Goal: Task Accomplishment & Management: Use online tool/utility

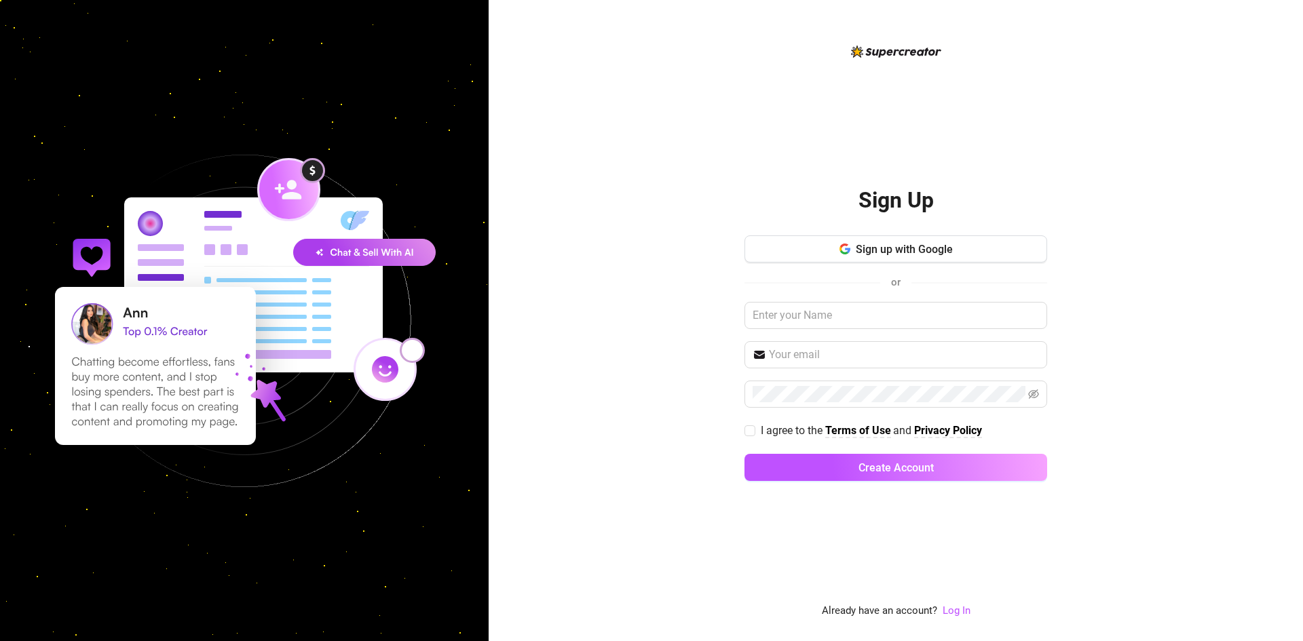
drag, startPoint x: 902, startPoint y: 541, endPoint x: 875, endPoint y: 418, distance: 126.3
click at [901, 541] on div "Sign Up Sign up with Google or I agree to the Terms of Use and Privacy Policy C…" at bounding box center [895, 331] width 303 height 576
click at [950, 609] on link "Log In" at bounding box center [956, 611] width 28 height 12
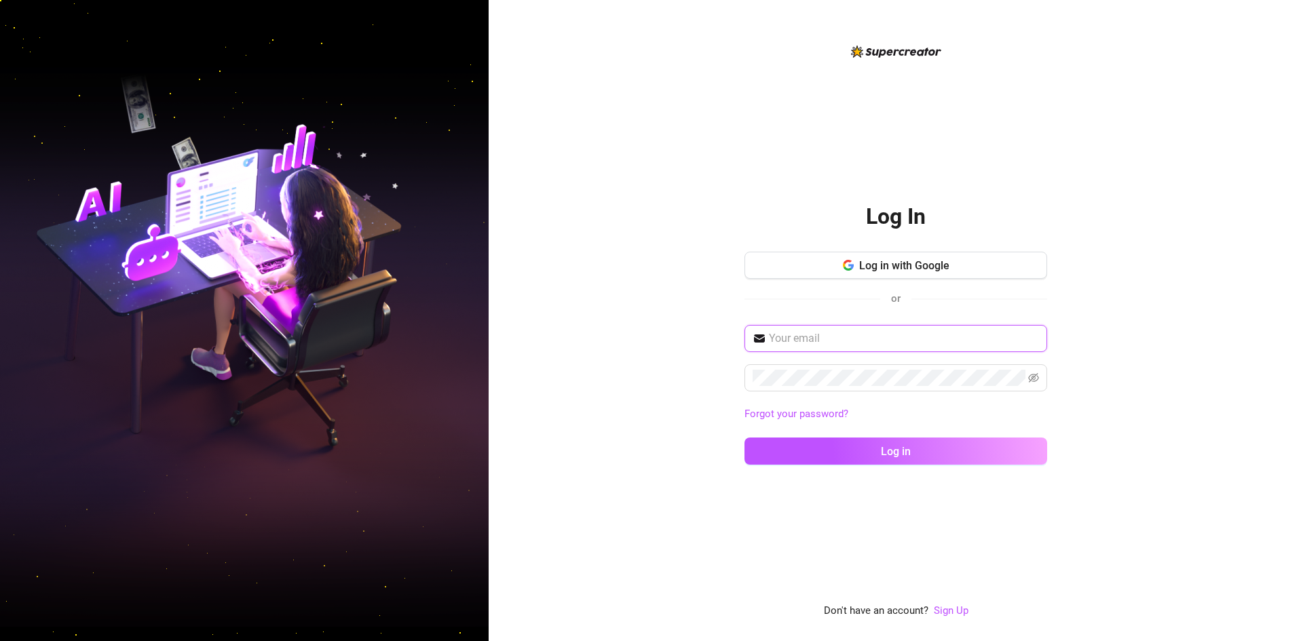
click at [860, 341] on input "text" at bounding box center [904, 338] width 270 height 16
paste input "[PERSON_NAME][EMAIL_ADDRESS][DOMAIN_NAME]"
type input "[PERSON_NAME][EMAIL_ADDRESS][DOMAIN_NAME]"
click at [782, 530] on div "Log In Log in with Google or [PERSON_NAME][EMAIL_ADDRESS][DOMAIN_NAME] Forgot y…" at bounding box center [895, 331] width 303 height 576
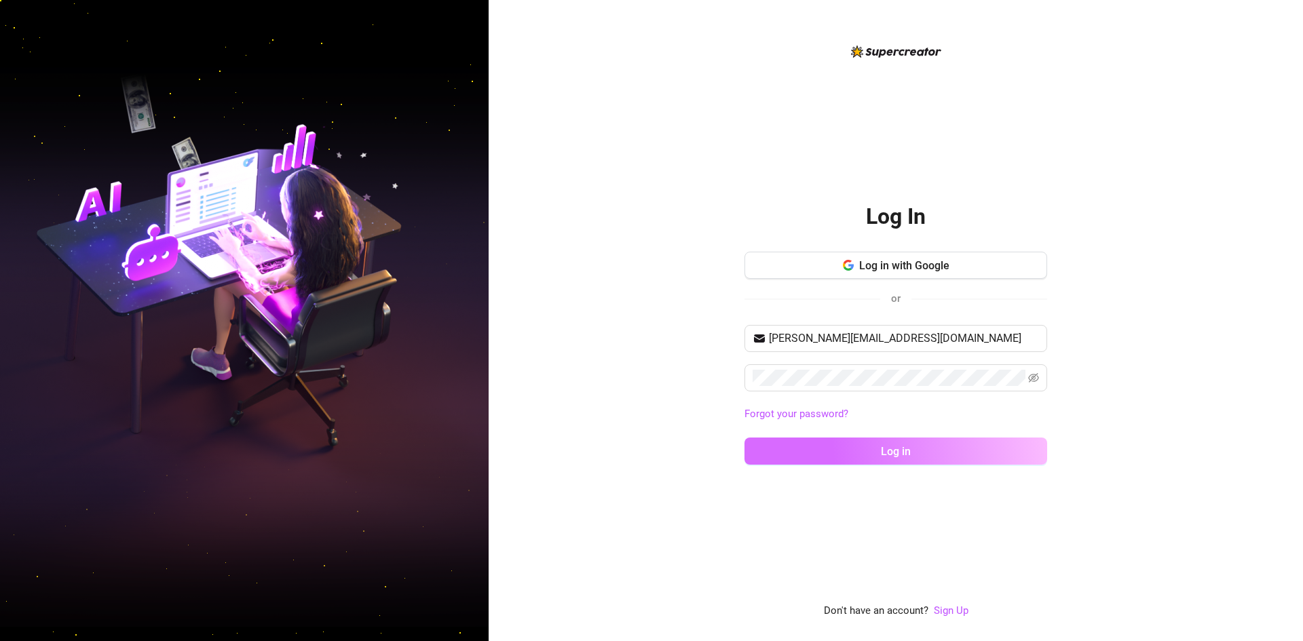
click at [942, 444] on button "Log in" at bounding box center [895, 451] width 303 height 27
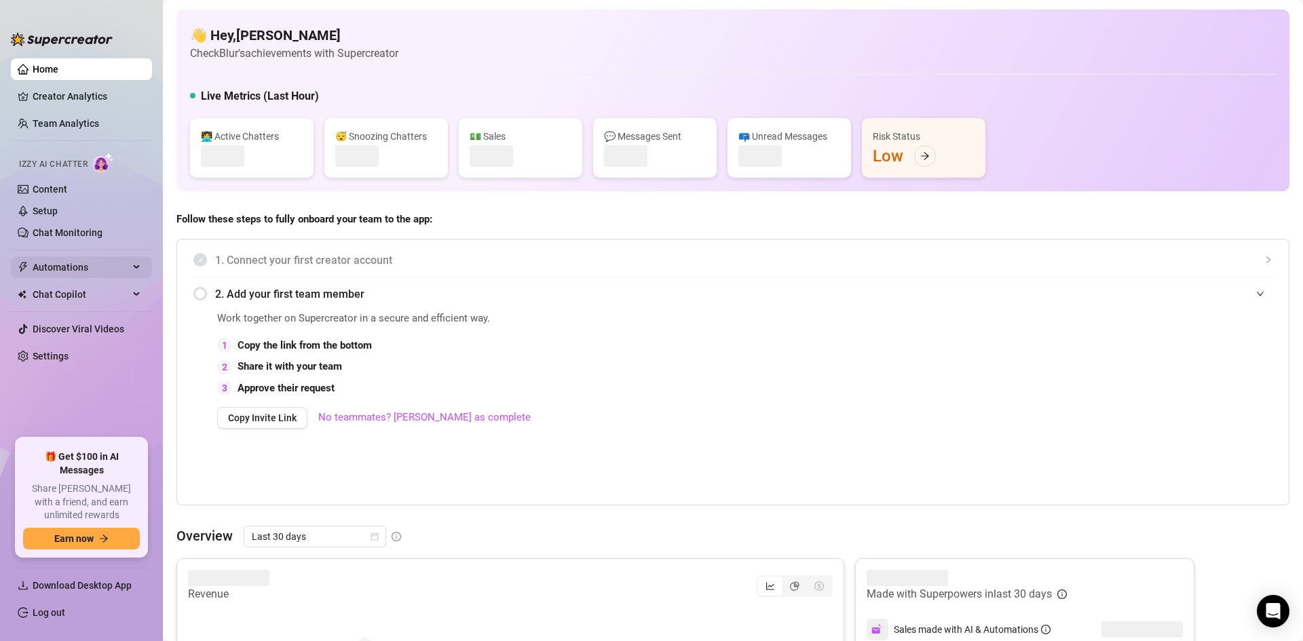
click at [70, 271] on span "Automations" at bounding box center [81, 267] width 96 height 22
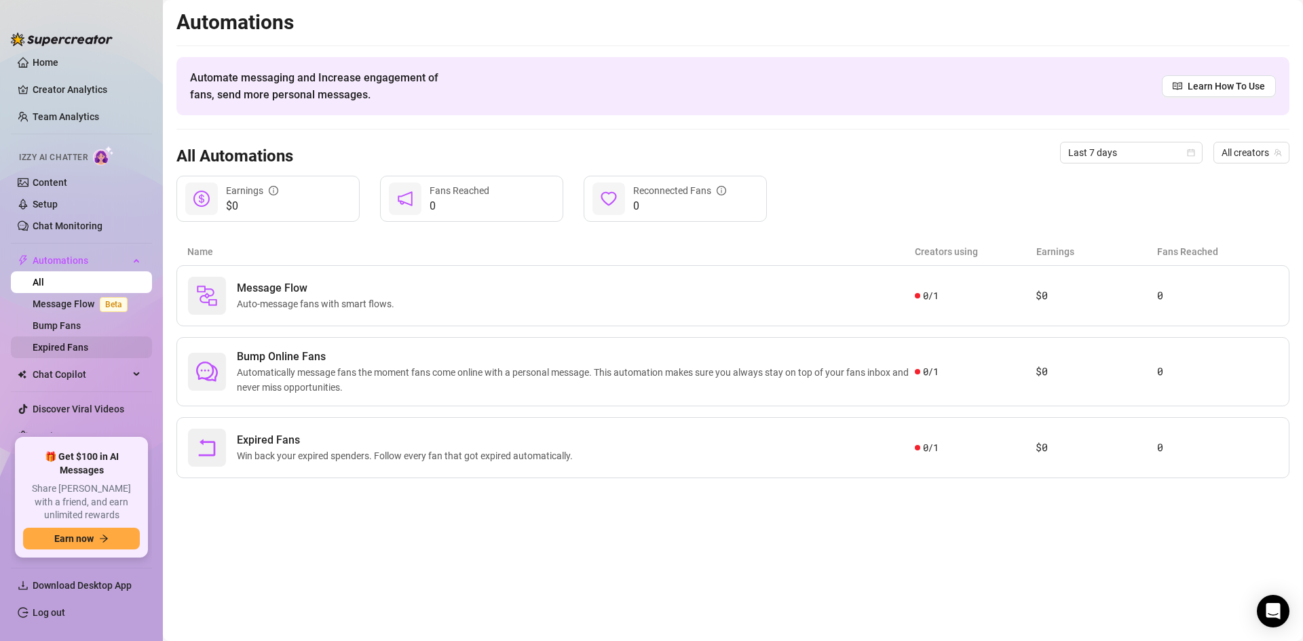
scroll to position [13, 0]
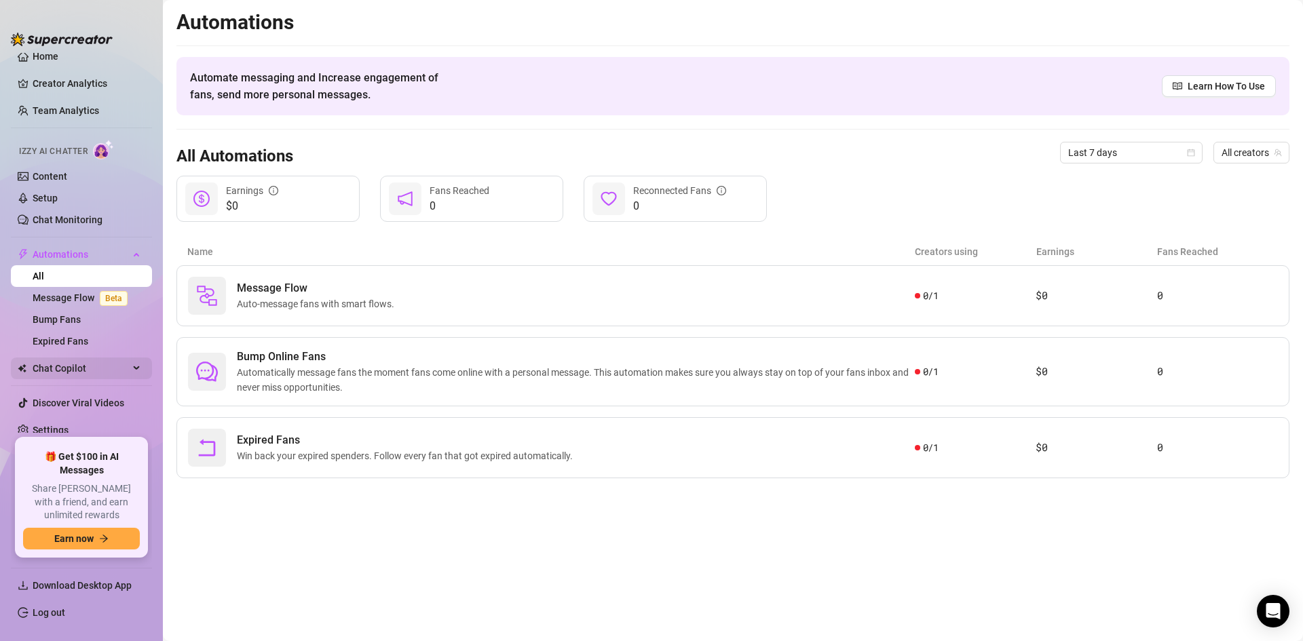
click at [111, 374] on span "Chat Copilot" at bounding box center [81, 369] width 96 height 22
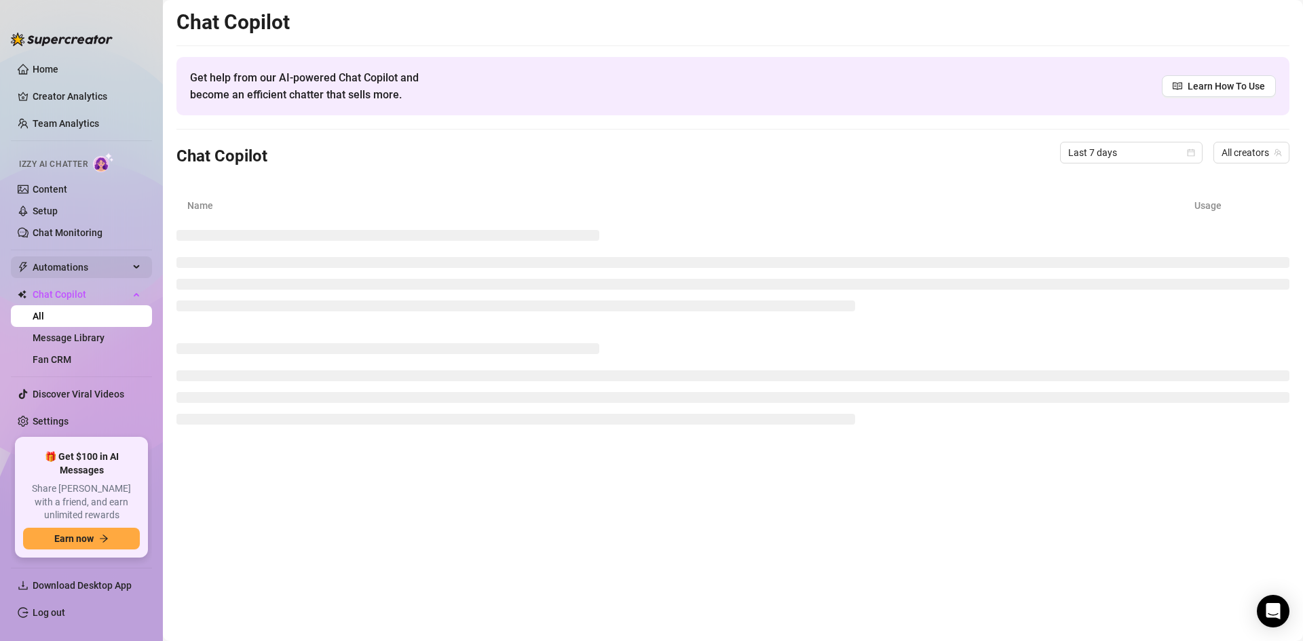
click at [122, 267] on span "Automations" at bounding box center [81, 267] width 96 height 22
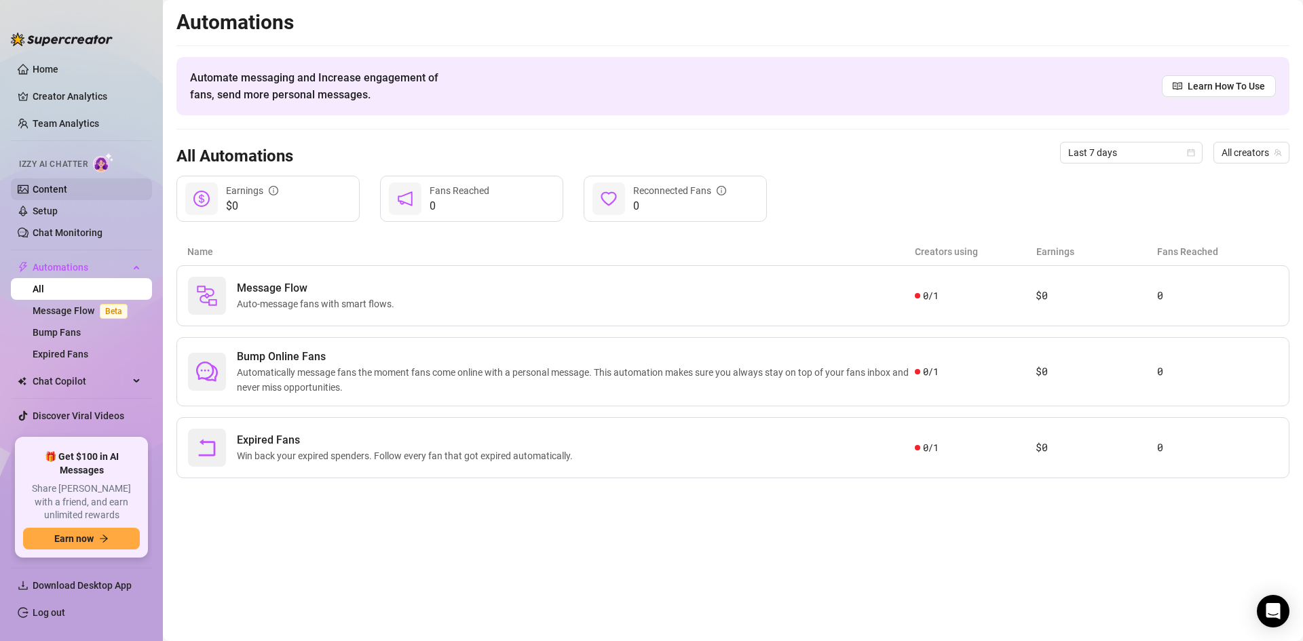
click at [54, 189] on link "Content" at bounding box center [50, 189] width 35 height 11
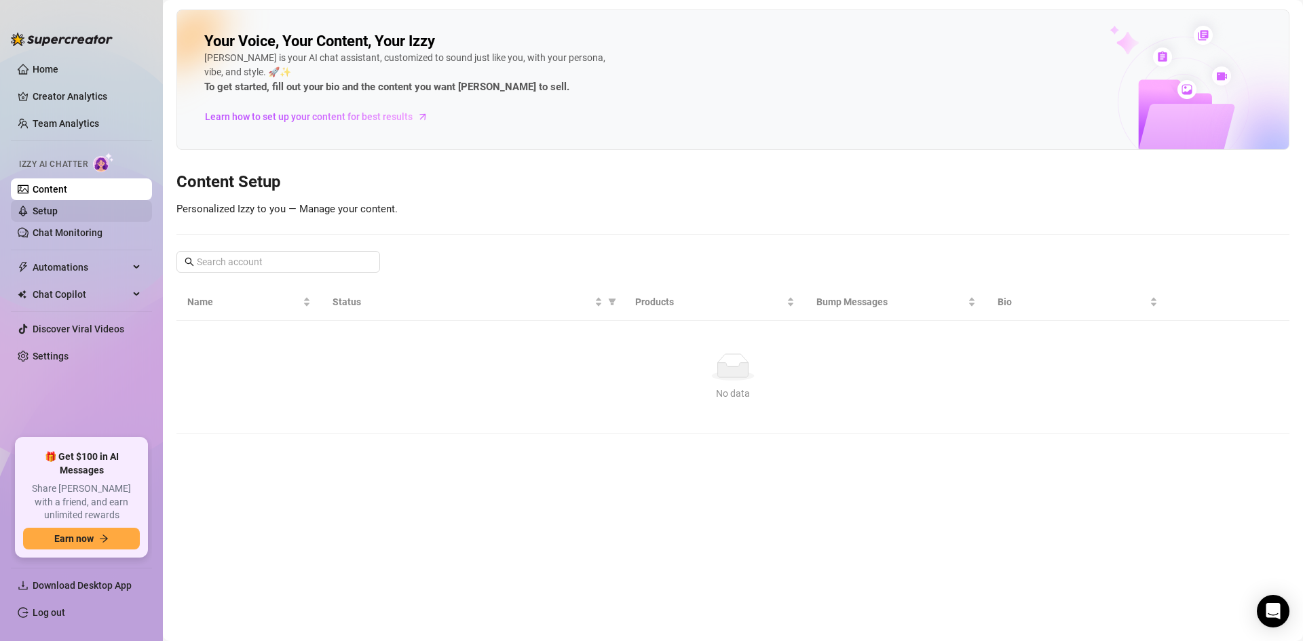
click at [57, 210] on link "Setup" at bounding box center [45, 211] width 25 height 11
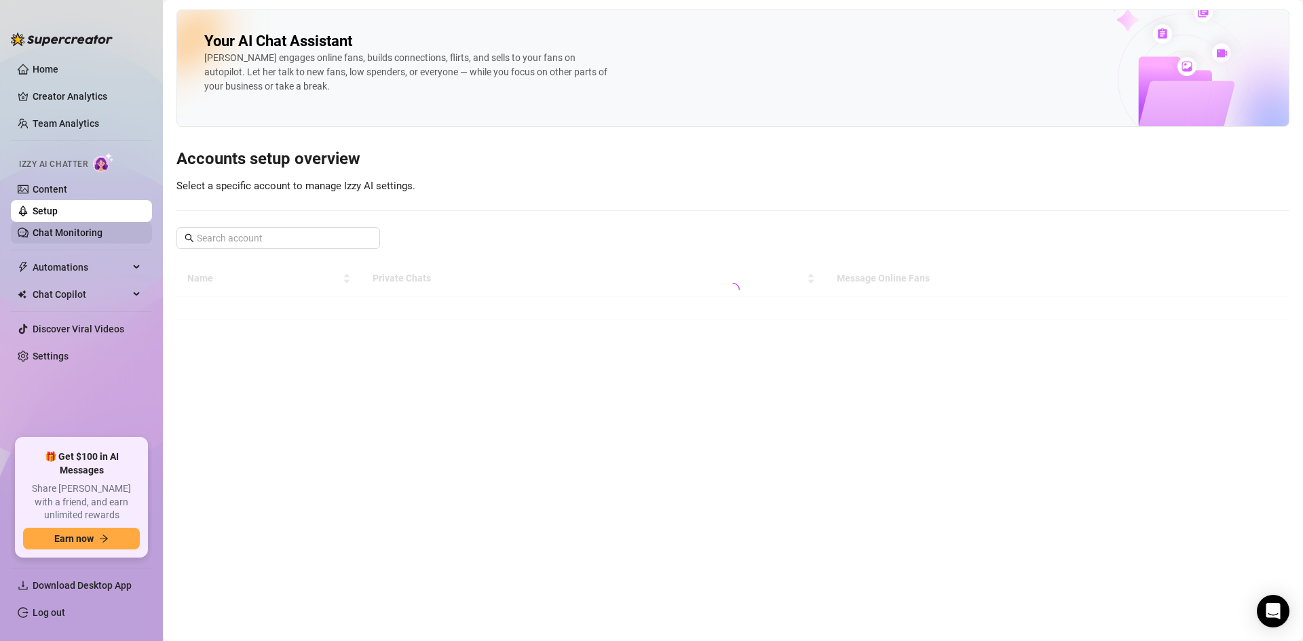
click at [68, 234] on link "Chat Monitoring" at bounding box center [68, 232] width 70 height 11
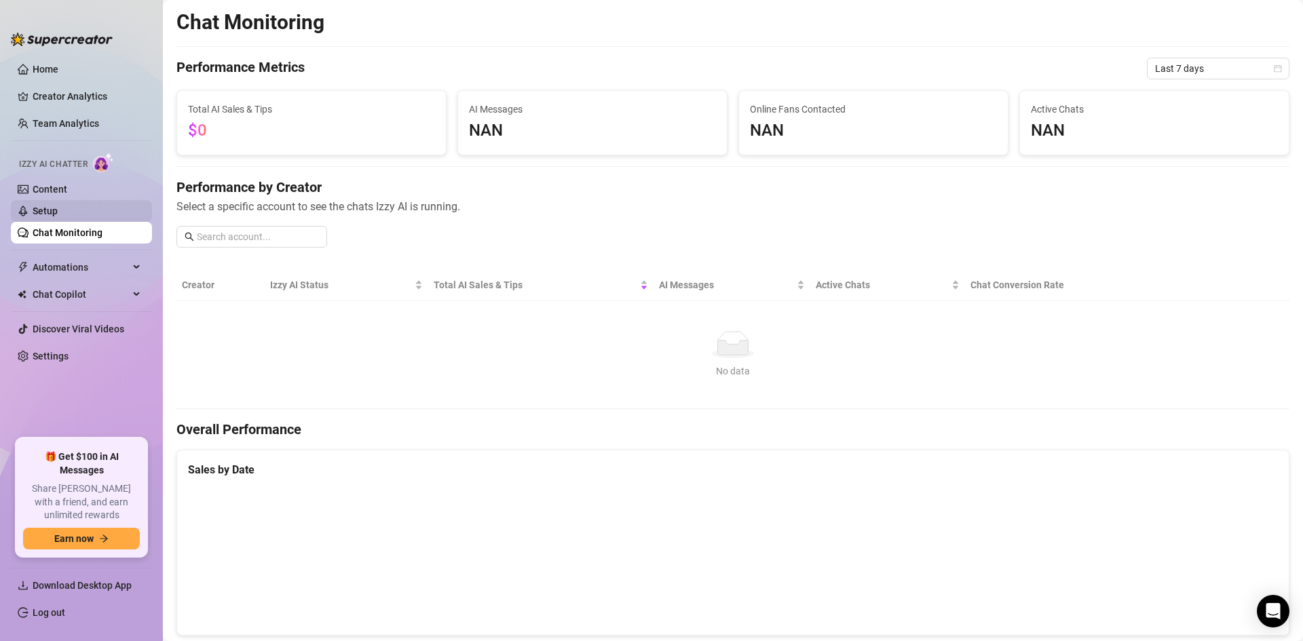
click at [58, 214] on link "Setup" at bounding box center [45, 211] width 25 height 11
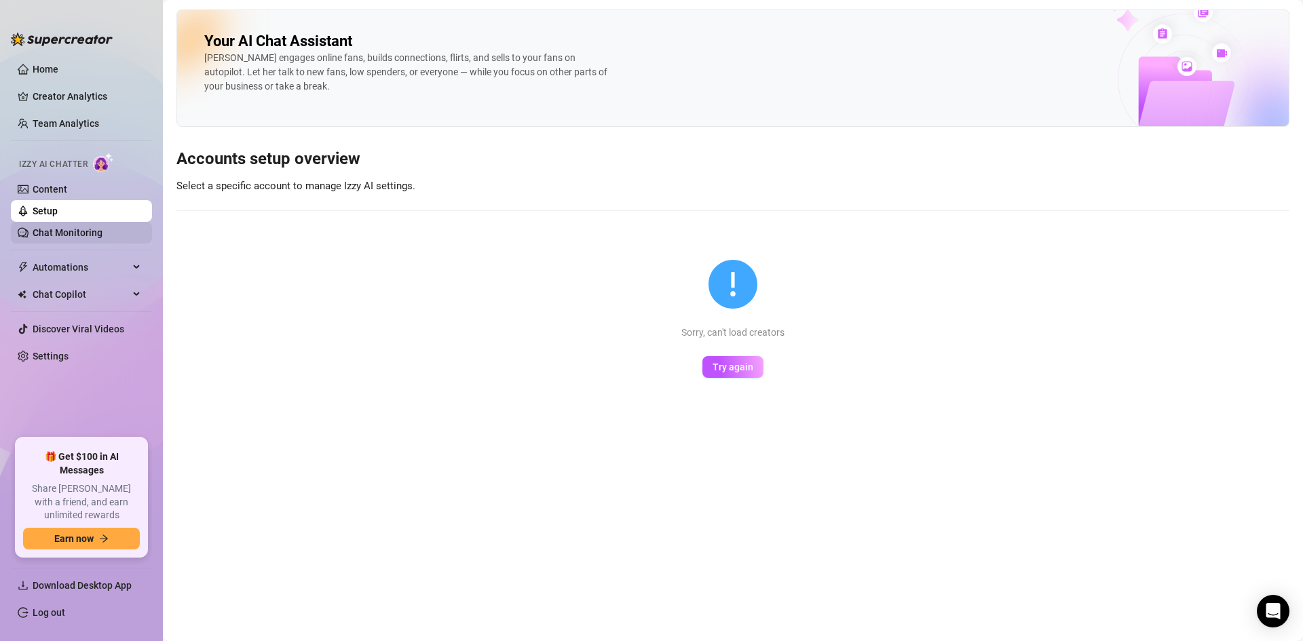
click at [83, 227] on link "Chat Monitoring" at bounding box center [68, 232] width 70 height 11
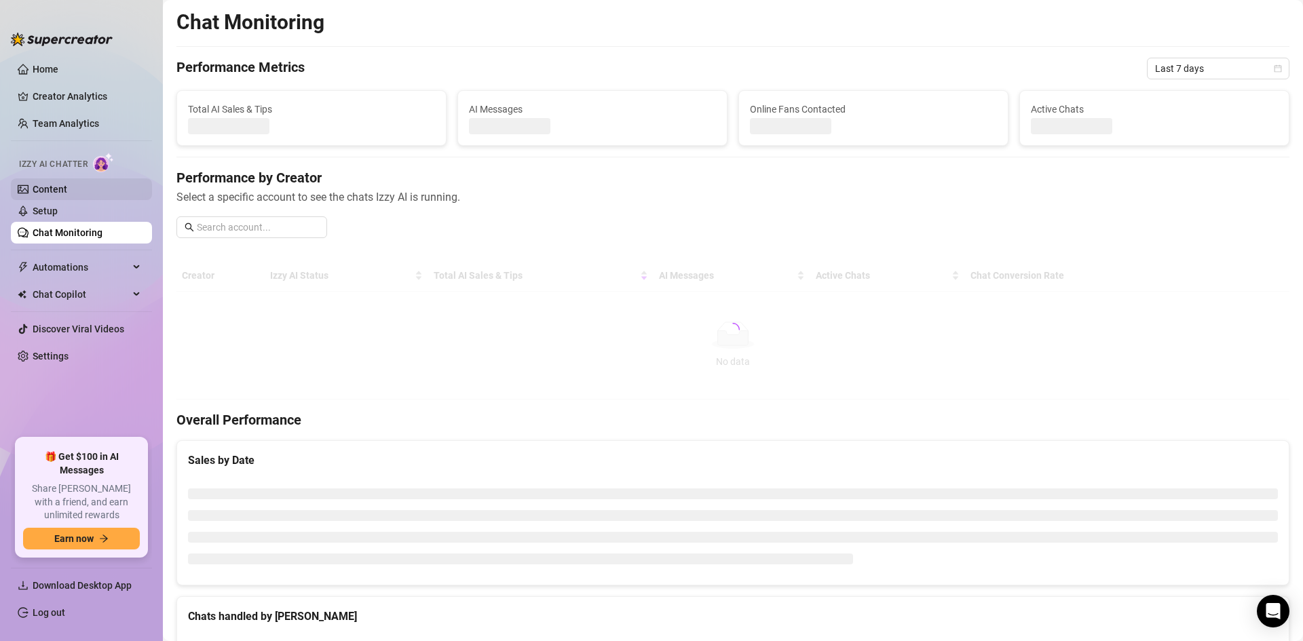
click at [67, 184] on link "Content" at bounding box center [50, 189] width 35 height 11
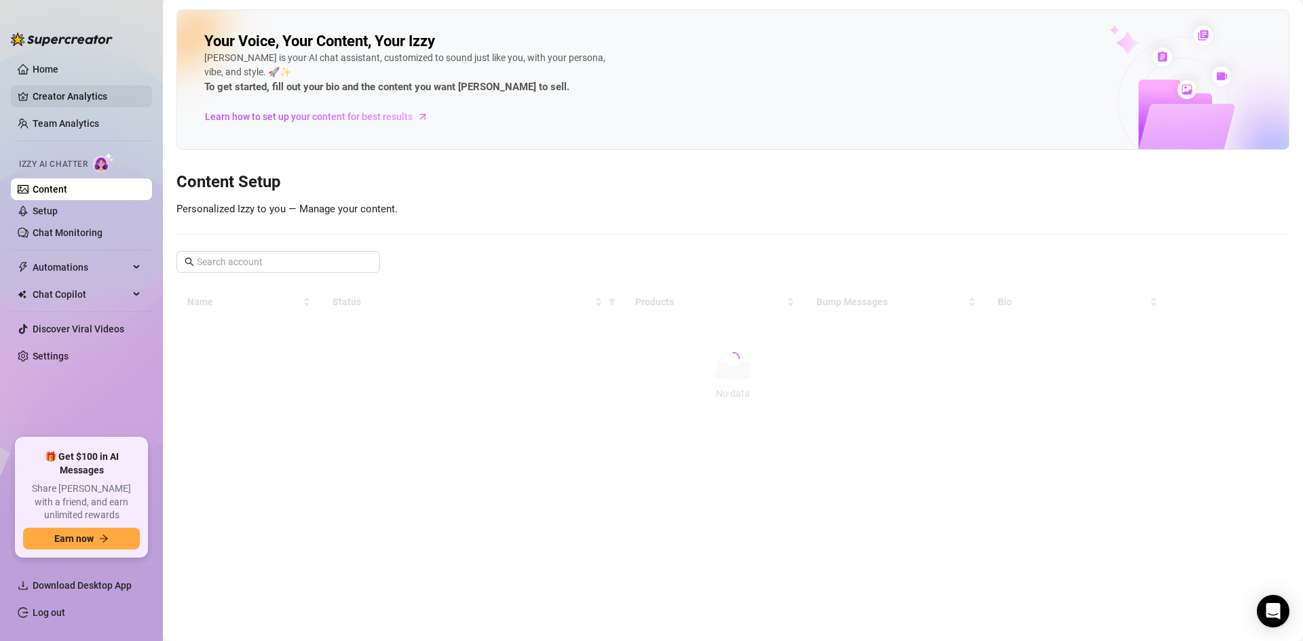
click at [78, 95] on link "Creator Analytics" at bounding box center [87, 96] width 109 height 22
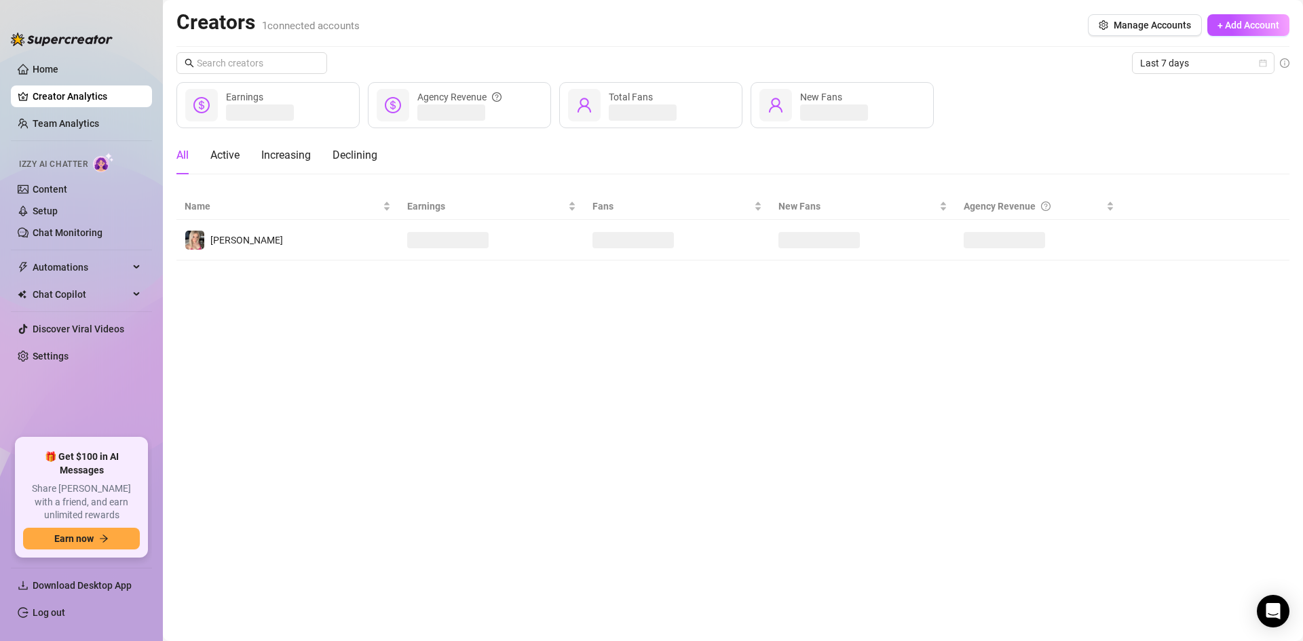
click at [303, 235] on td "[PERSON_NAME]" at bounding box center [287, 240] width 223 height 41
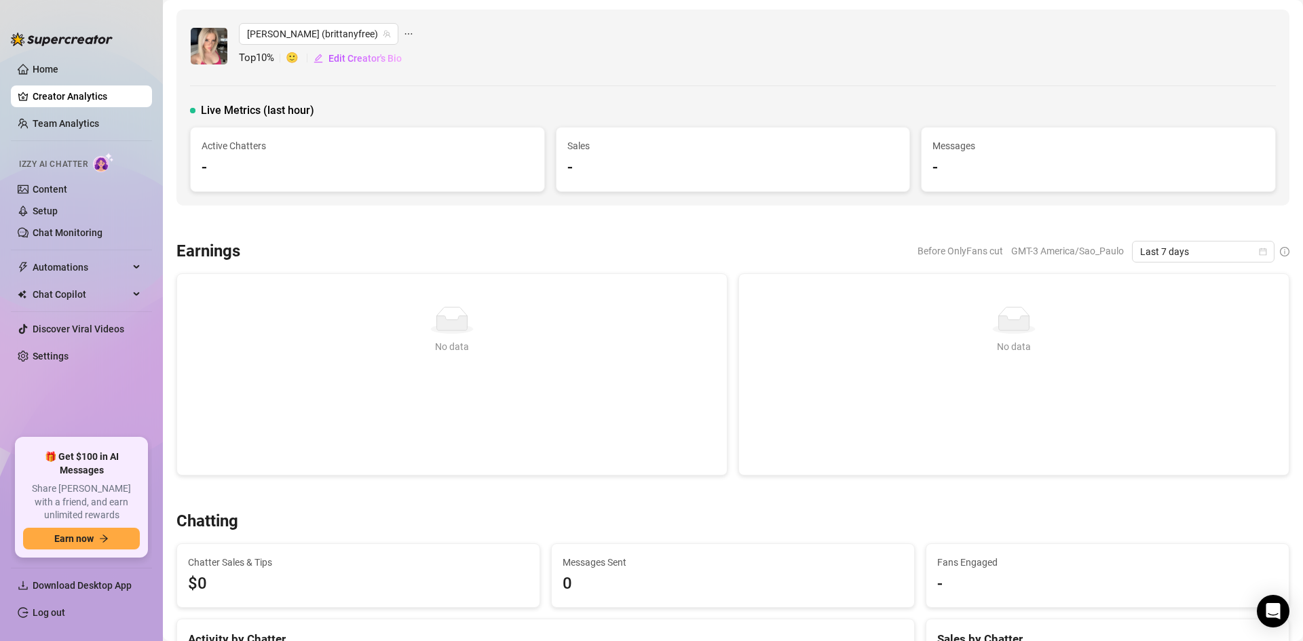
click at [801, 349] on div "No data" at bounding box center [1013, 346] width 517 height 15
click at [74, 123] on link "Team Analytics" at bounding box center [66, 123] width 66 height 11
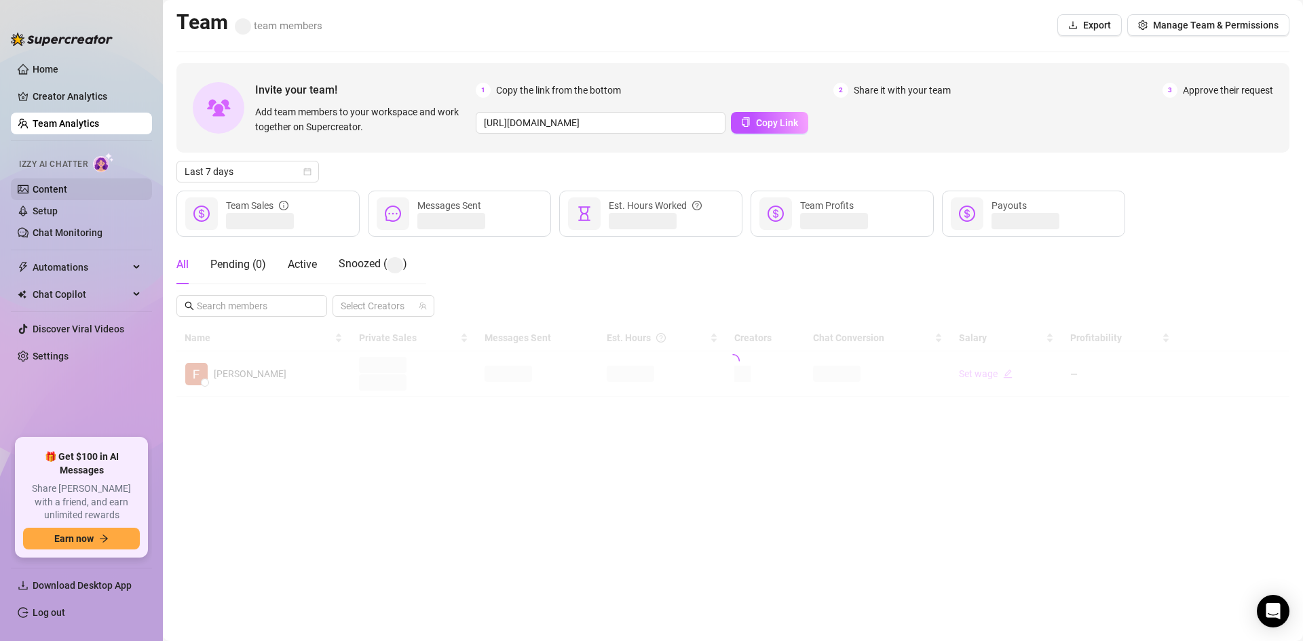
click at [54, 187] on link "Content" at bounding box center [50, 189] width 35 height 11
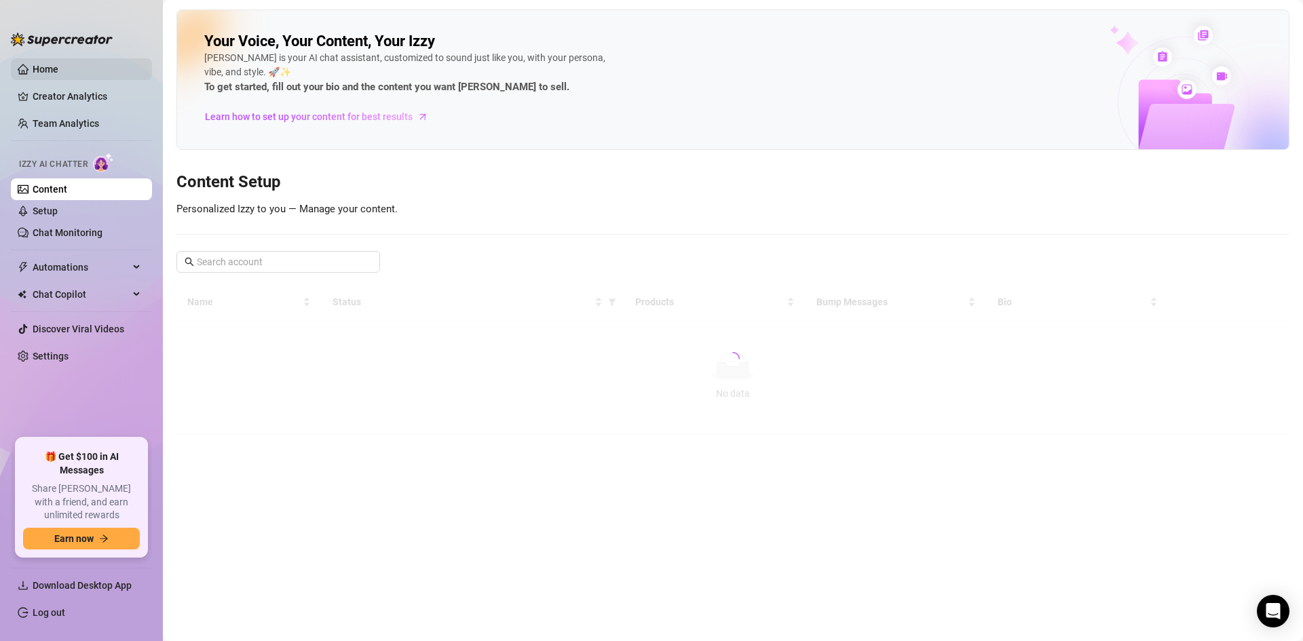
click at [58, 70] on link "Home" at bounding box center [46, 69] width 26 height 11
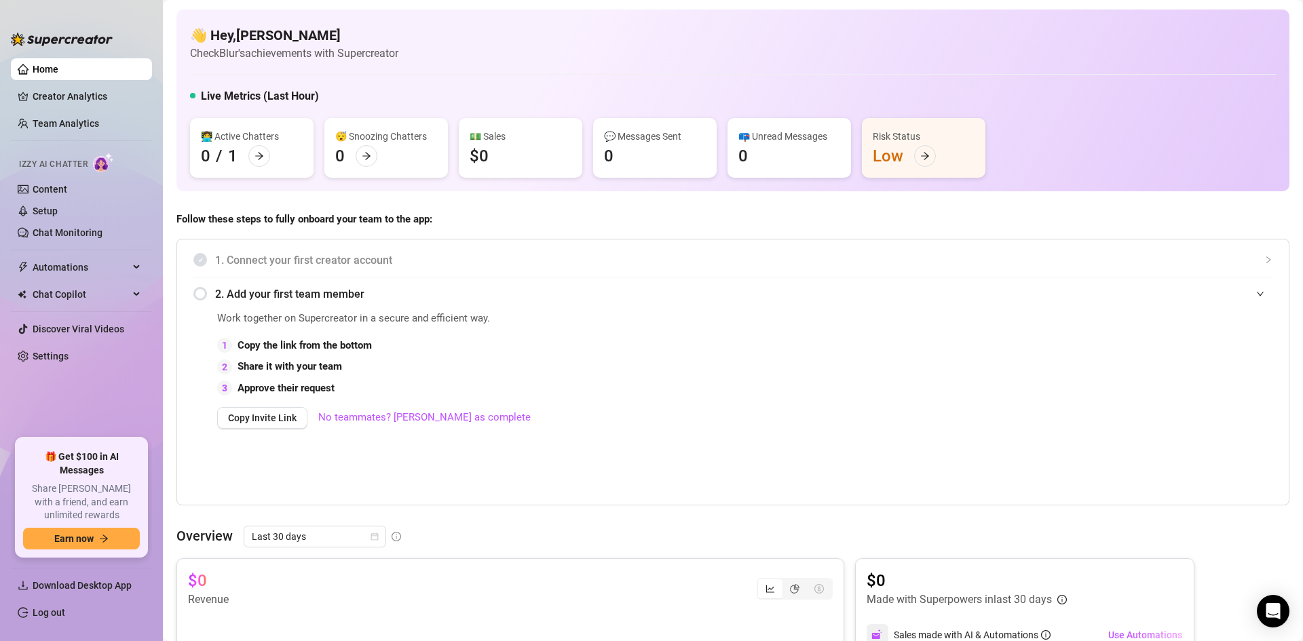
click at [81, 153] on div "Izzy AI Chatter" at bounding box center [80, 163] width 122 height 20
click at [66, 159] on span "Izzy AI Chatter" at bounding box center [53, 164] width 69 height 13
click at [55, 172] on div "Izzy AI Chatter" at bounding box center [80, 163] width 122 height 20
click at [56, 168] on span "Izzy AI Chatter" at bounding box center [53, 164] width 69 height 13
click at [107, 169] on img at bounding box center [103, 163] width 21 height 20
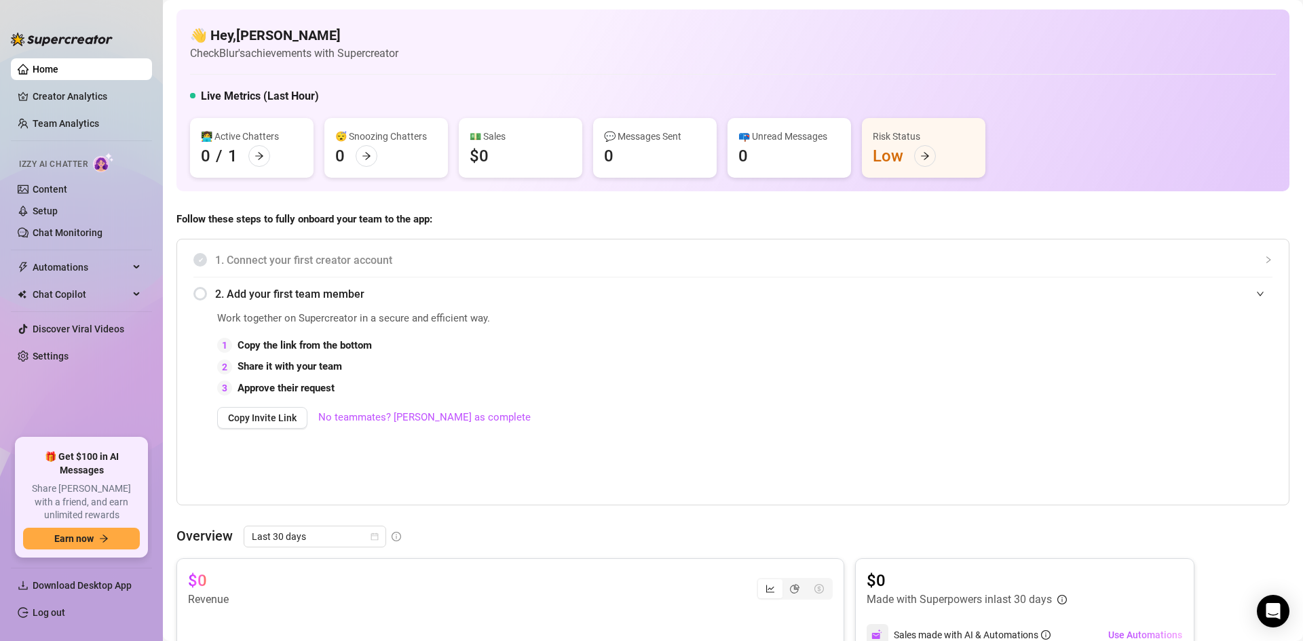
click at [44, 170] on span "Izzy AI Chatter" at bounding box center [53, 164] width 69 height 13
click at [35, 168] on span "Izzy AI Chatter" at bounding box center [53, 164] width 69 height 13
click at [22, 168] on span "Izzy AI Chatter" at bounding box center [53, 164] width 69 height 13
click at [41, 192] on link "Content" at bounding box center [50, 189] width 35 height 11
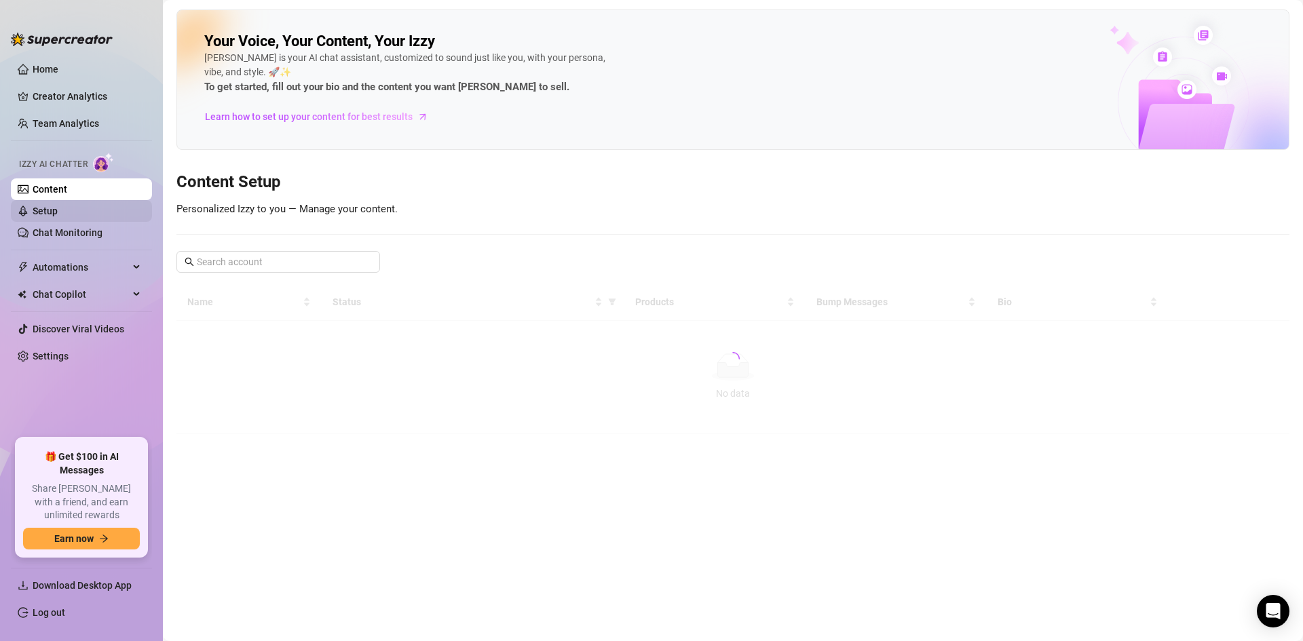
click at [54, 206] on link "Setup" at bounding box center [45, 211] width 25 height 11
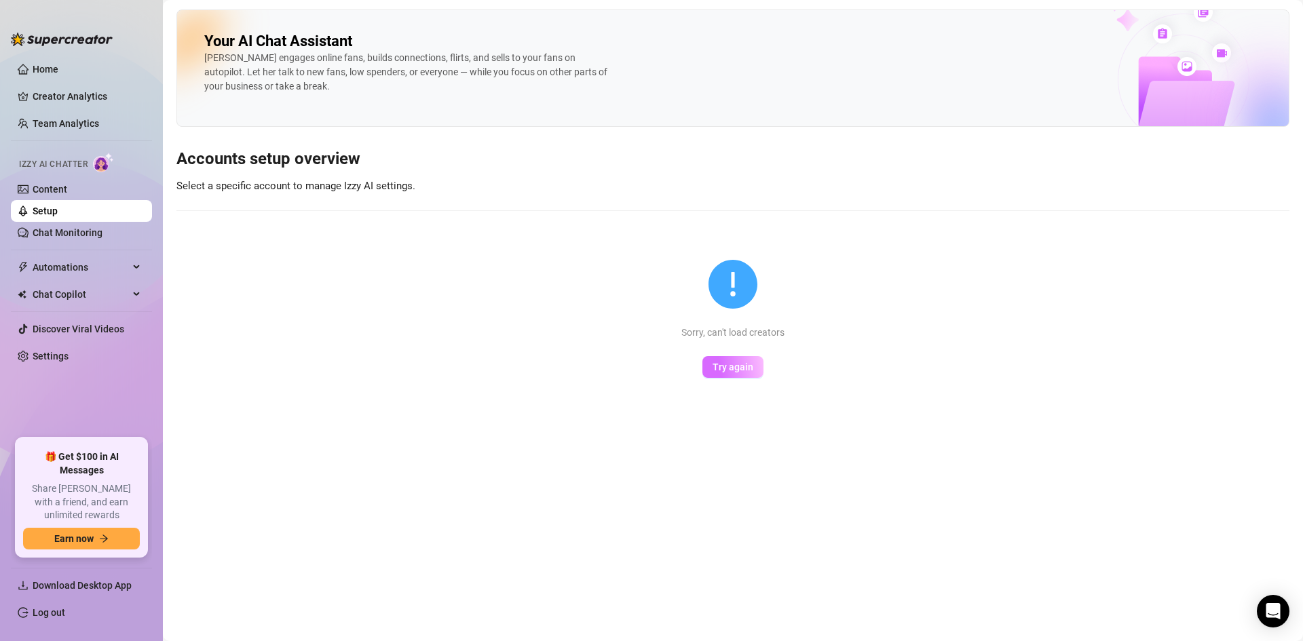
click at [746, 372] on span "Try again" at bounding box center [732, 367] width 41 height 11
click at [763, 364] on main "Your AI Chat Assistant [PERSON_NAME] engages online fans, builds connections, f…" at bounding box center [733, 320] width 1140 height 641
click at [97, 580] on span "Download Desktop App" at bounding box center [82, 585] width 99 height 11
